Goal: Obtain resource: Obtain resource

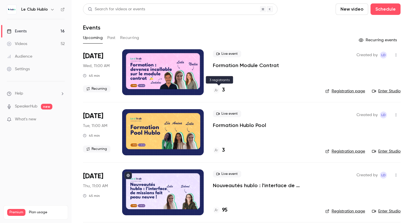
click at [223, 89] on h4 "3" at bounding box center [223, 90] width 3 height 8
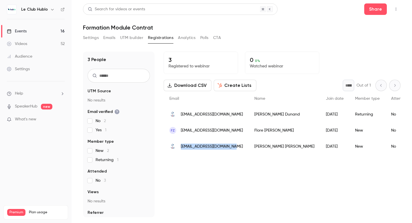
drag, startPoint x: 234, startPoint y: 145, endPoint x: 181, endPoint y: 147, distance: 52.7
click at [181, 147] on div "[EMAIL_ADDRESS][DOMAIN_NAME]" at bounding box center [206, 146] width 85 height 16
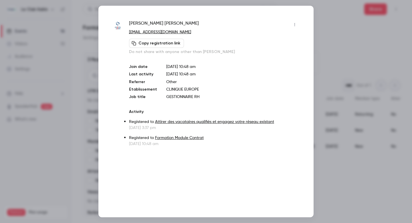
copy span "[EMAIL_ADDRESS][DOMAIN_NAME]"
drag, startPoint x: 182, startPoint y: 32, endPoint x: 127, endPoint y: 32, distance: 55.6
click at [127, 32] on div "[PERSON_NAME] [EMAIL_ADDRESS][DOMAIN_NAME] Copy registration link Do not share …" at bounding box center [206, 83] width 187 height 127
copy link "[EMAIL_ADDRESS][DOMAIN_NAME]"
click at [324, 39] on div at bounding box center [206, 111] width 412 height 223
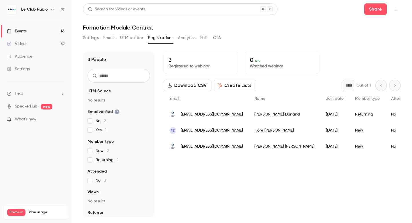
drag, startPoint x: 248, startPoint y: 130, endPoint x: 181, endPoint y: 128, distance: 66.5
click at [181, 128] on div "FZ [EMAIL_ADDRESS][DOMAIN_NAME]" at bounding box center [206, 130] width 85 height 16
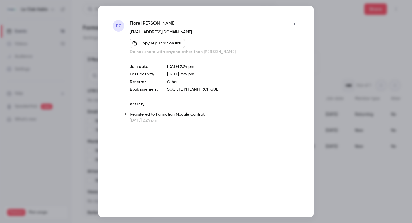
copy span "[EMAIL_ADDRESS][DOMAIN_NAME]"
drag, startPoint x: 200, startPoint y: 33, endPoint x: 128, endPoint y: 35, distance: 71.3
click at [128, 35] on div "FZ [PERSON_NAME] [EMAIL_ADDRESS][DOMAIN_NAME] Copy registration link Do not sha…" at bounding box center [206, 71] width 187 height 103
copy link "[EMAIL_ADDRESS][DOMAIN_NAME]"
click at [84, 70] on div at bounding box center [206, 111] width 412 height 223
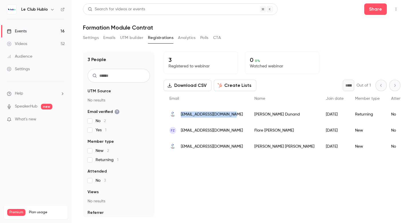
drag, startPoint x: 237, startPoint y: 113, endPoint x: 180, endPoint y: 115, distance: 57.3
click at [180, 115] on div "[EMAIL_ADDRESS][DOMAIN_NAME]" at bounding box center [206, 114] width 85 height 16
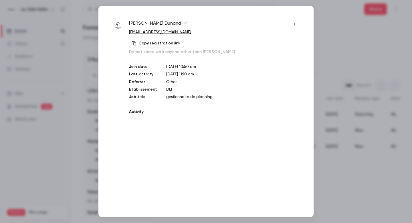
copy span "[EMAIL_ADDRESS][DOMAIN_NAME]"
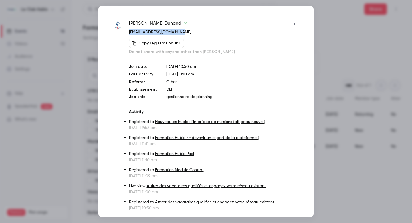
drag, startPoint x: 186, startPoint y: 32, endPoint x: 128, endPoint y: 32, distance: 57.6
click at [128, 32] on div "[PERSON_NAME] [EMAIL_ADDRESS][DOMAIN_NAME] Copy registration link Do not share …" at bounding box center [206, 115] width 187 height 191
copy link "[EMAIL_ADDRESS][DOMAIN_NAME]"
